Goal: Transaction & Acquisition: Purchase product/service

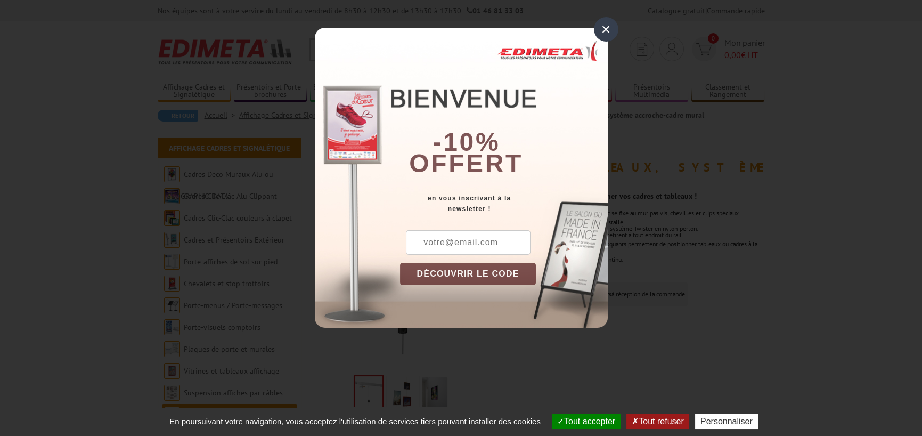
click at [607, 27] on div "×" at bounding box center [606, 29] width 24 height 24
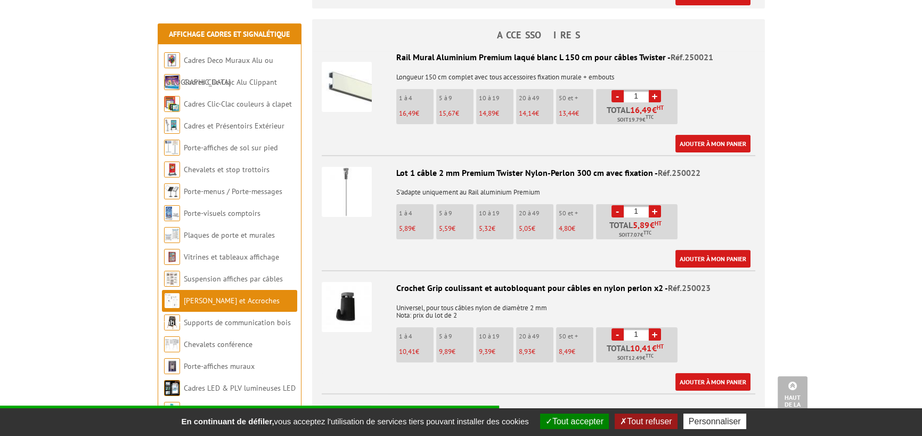
scroll to position [582, 0]
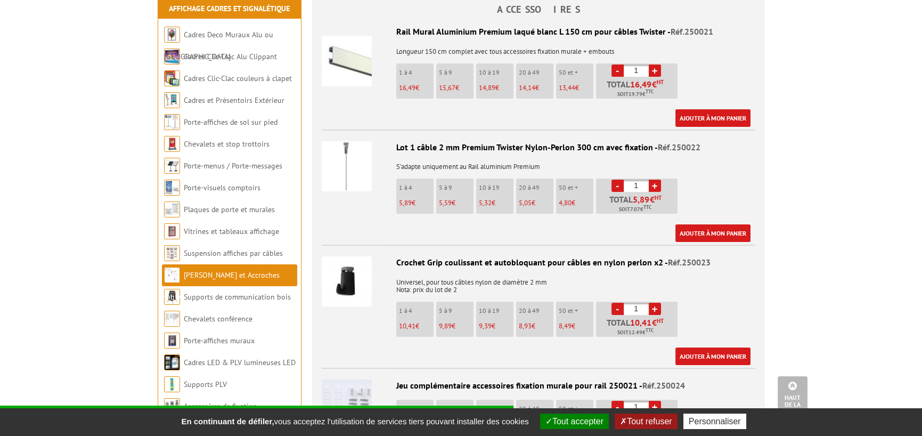
click at [353, 159] on img at bounding box center [347, 166] width 50 height 50
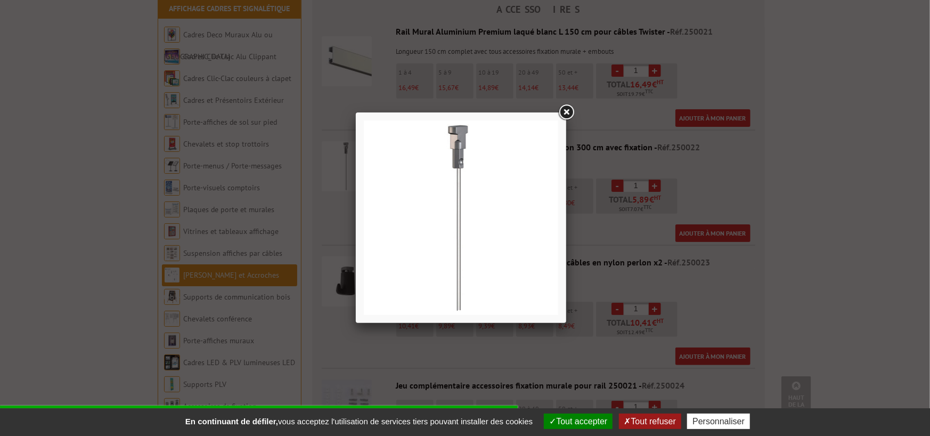
click at [568, 112] on link at bounding box center [566, 112] width 19 height 19
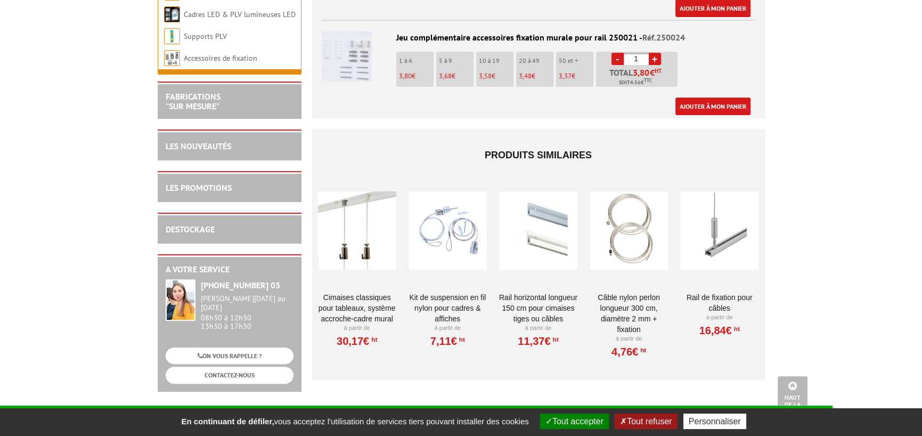
scroll to position [944, 0]
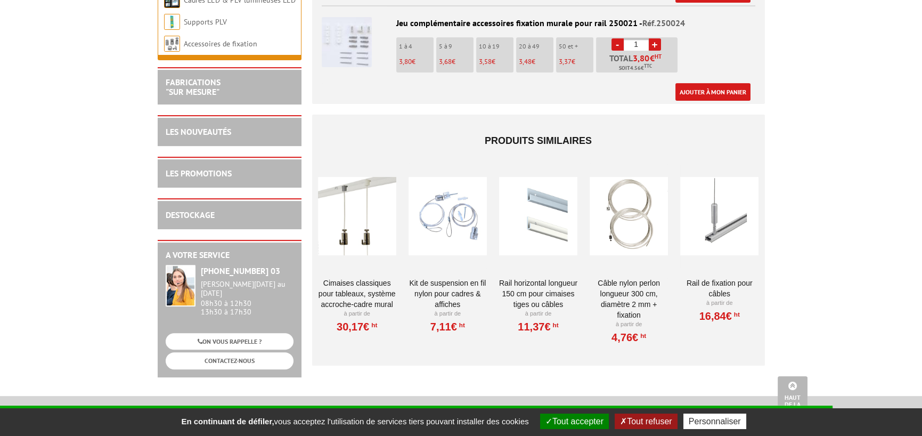
click at [437, 227] on div at bounding box center [447, 216] width 78 height 107
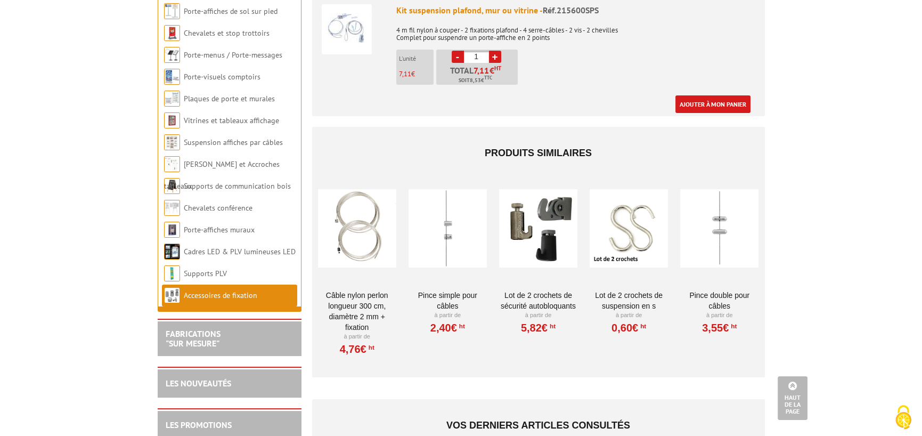
scroll to position [443, 0]
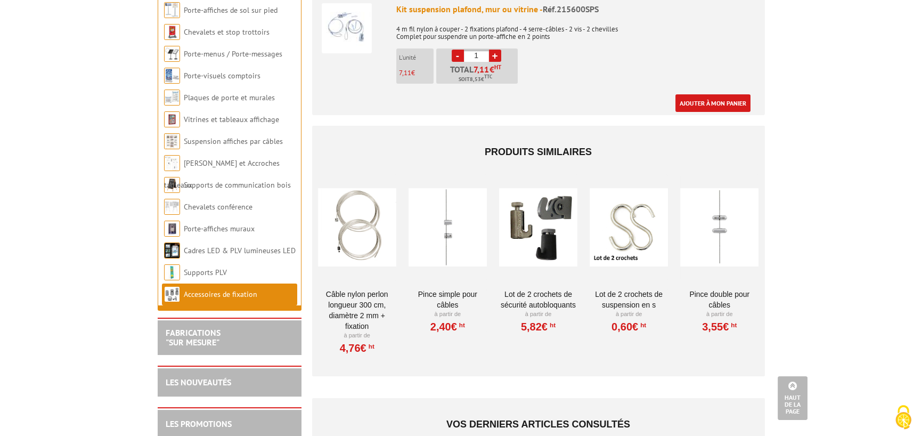
click at [336, 289] on link "Câble nylon perlon longueur 300 cm, diamètre 2 mm + fixation" at bounding box center [357, 310] width 78 height 43
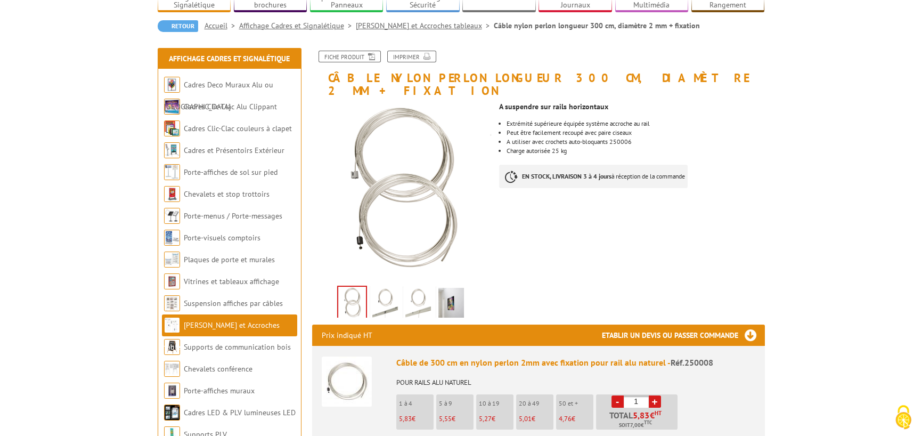
scroll to position [192, 0]
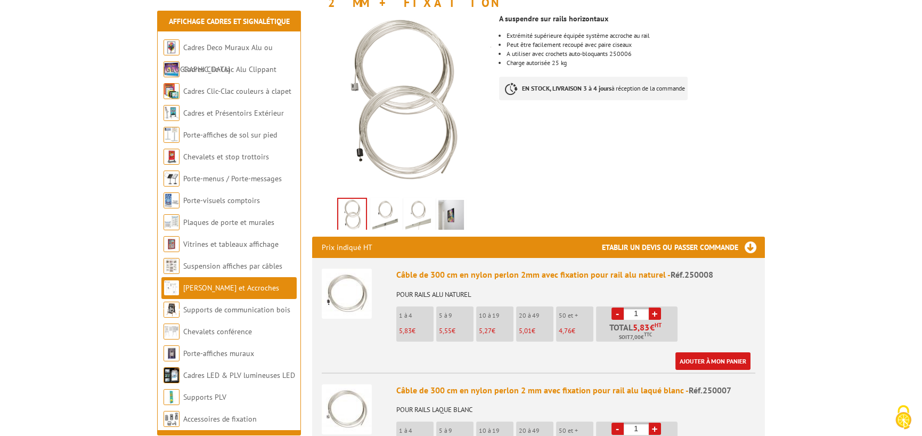
click at [655, 422] on link "+" at bounding box center [655, 428] width 12 height 12
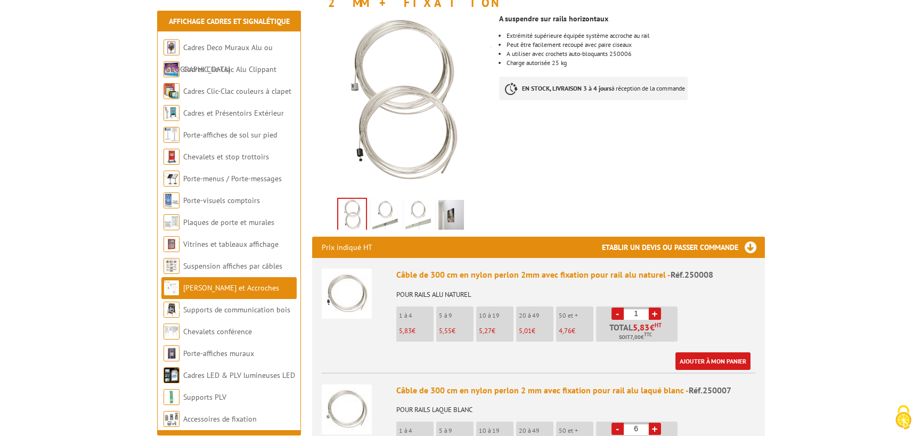
click at [655, 422] on link "+" at bounding box center [655, 428] width 12 height 12
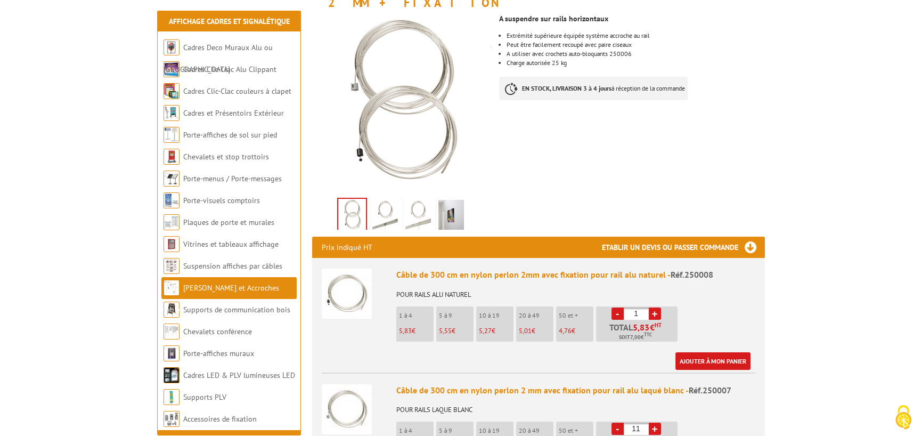
click at [655, 422] on link "+" at bounding box center [655, 428] width 12 height 12
type input "12"
click at [357, 389] on img at bounding box center [347, 409] width 50 height 50
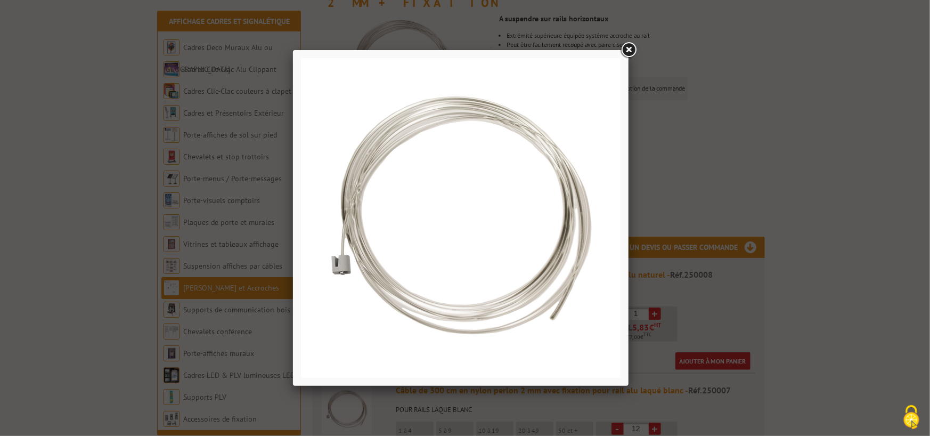
click at [628, 50] on link at bounding box center [628, 49] width 19 height 19
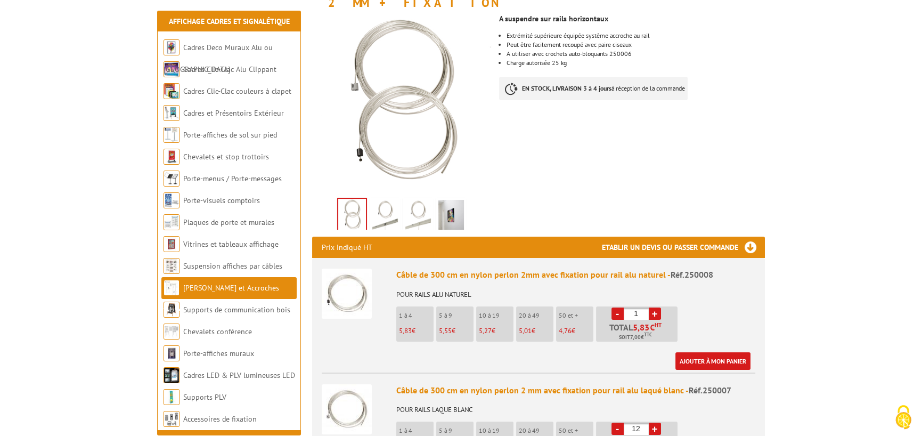
click at [446, 200] on img at bounding box center [451, 216] width 26 height 33
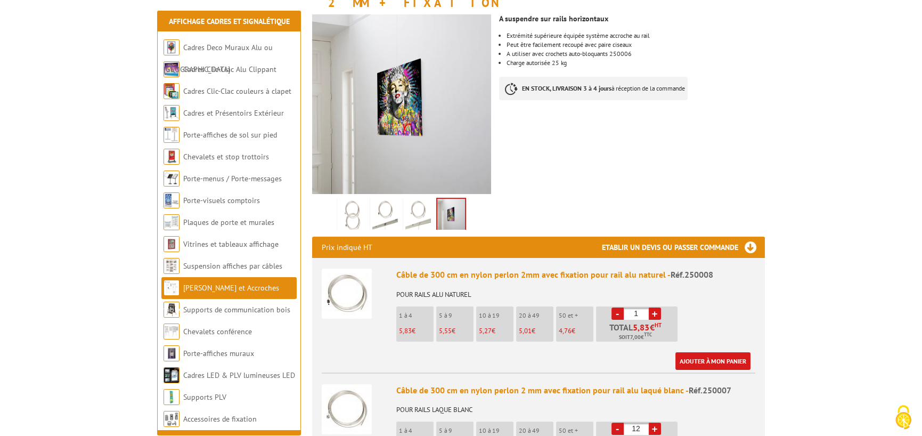
click at [446, 199] on img at bounding box center [451, 215] width 28 height 33
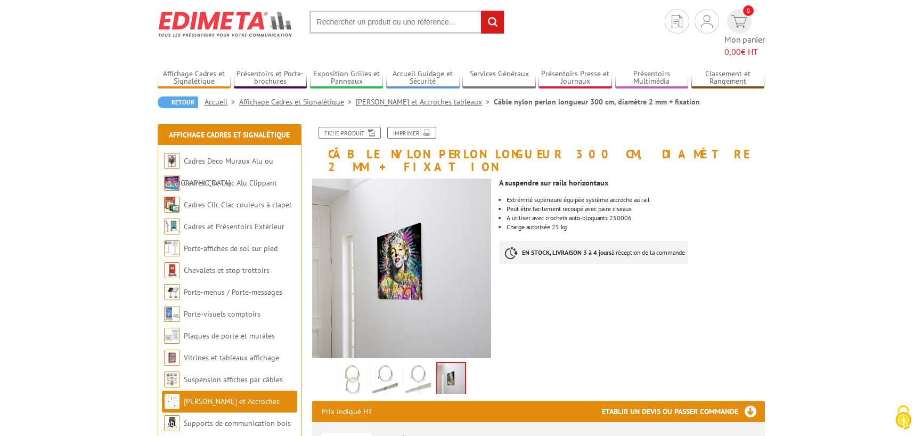
scroll to position [0, 0]
